Goal: Task Accomplishment & Management: Use online tool/utility

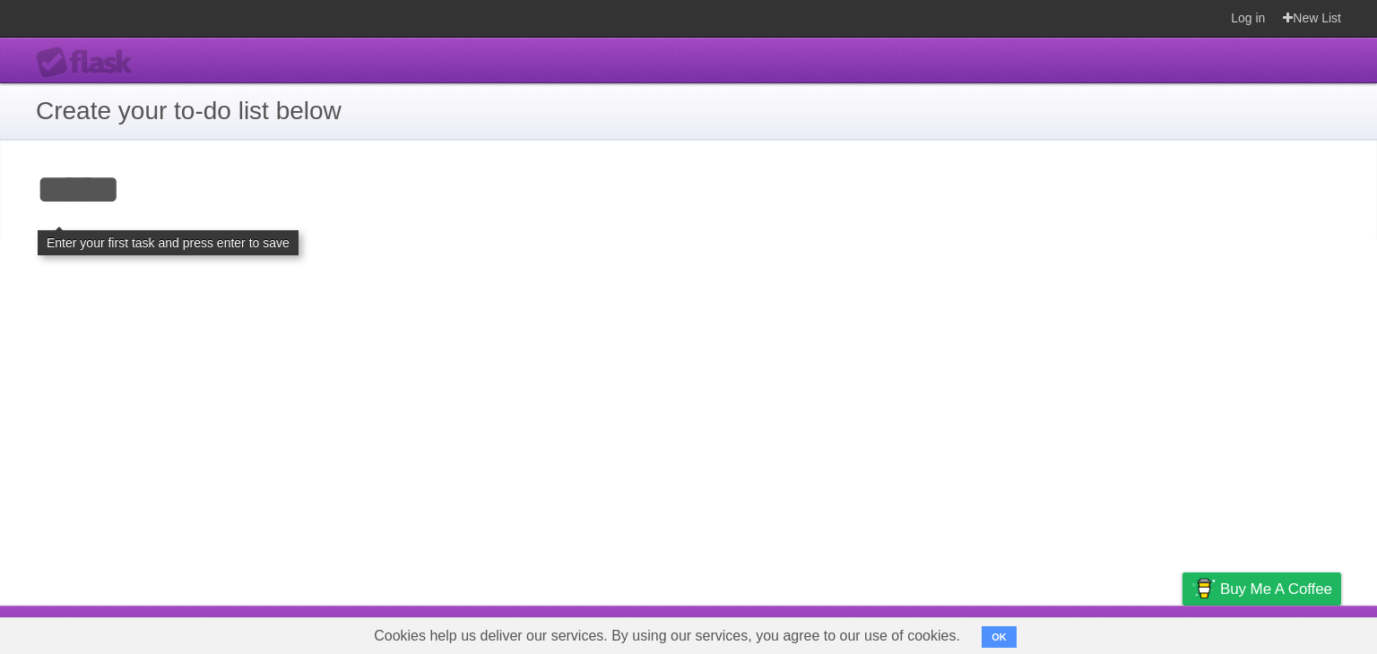
type input "*****"
click input "**********" at bounding box center [0, 0] width 0 height 0
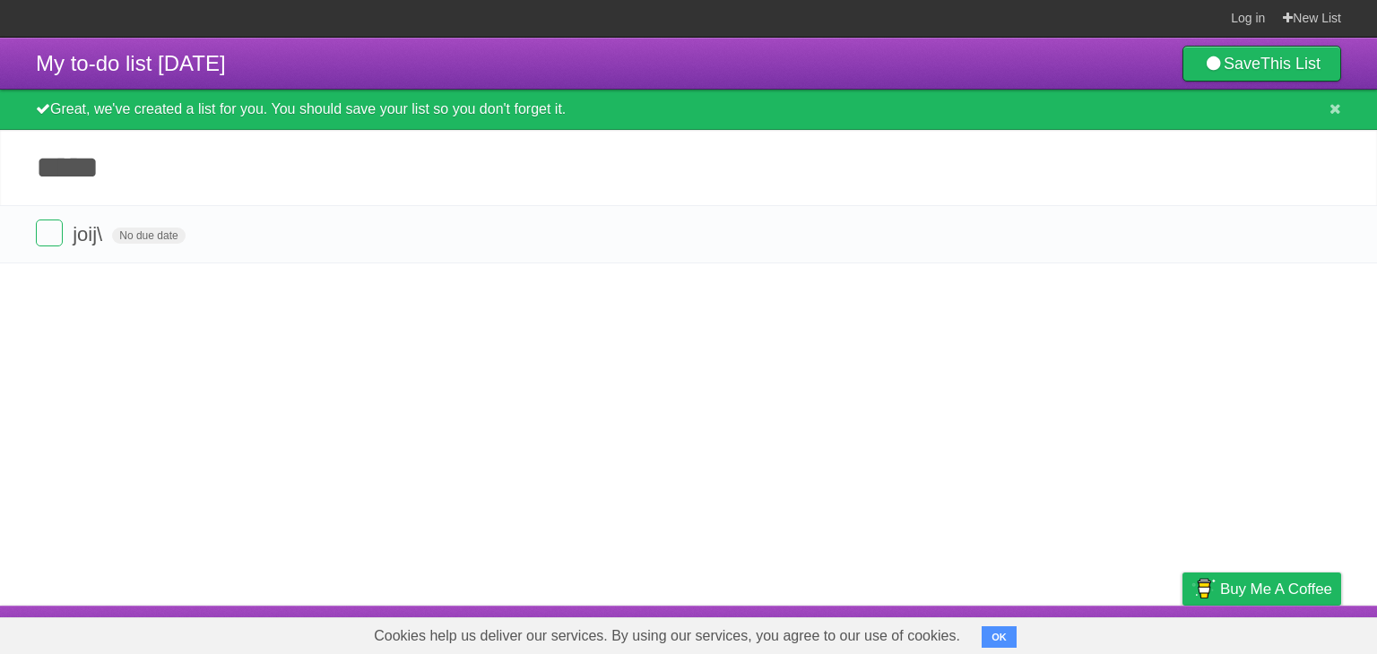
type input "*****"
click input "*********" at bounding box center [0, 0] width 0 height 0
